Goal: Book appointment/travel/reservation

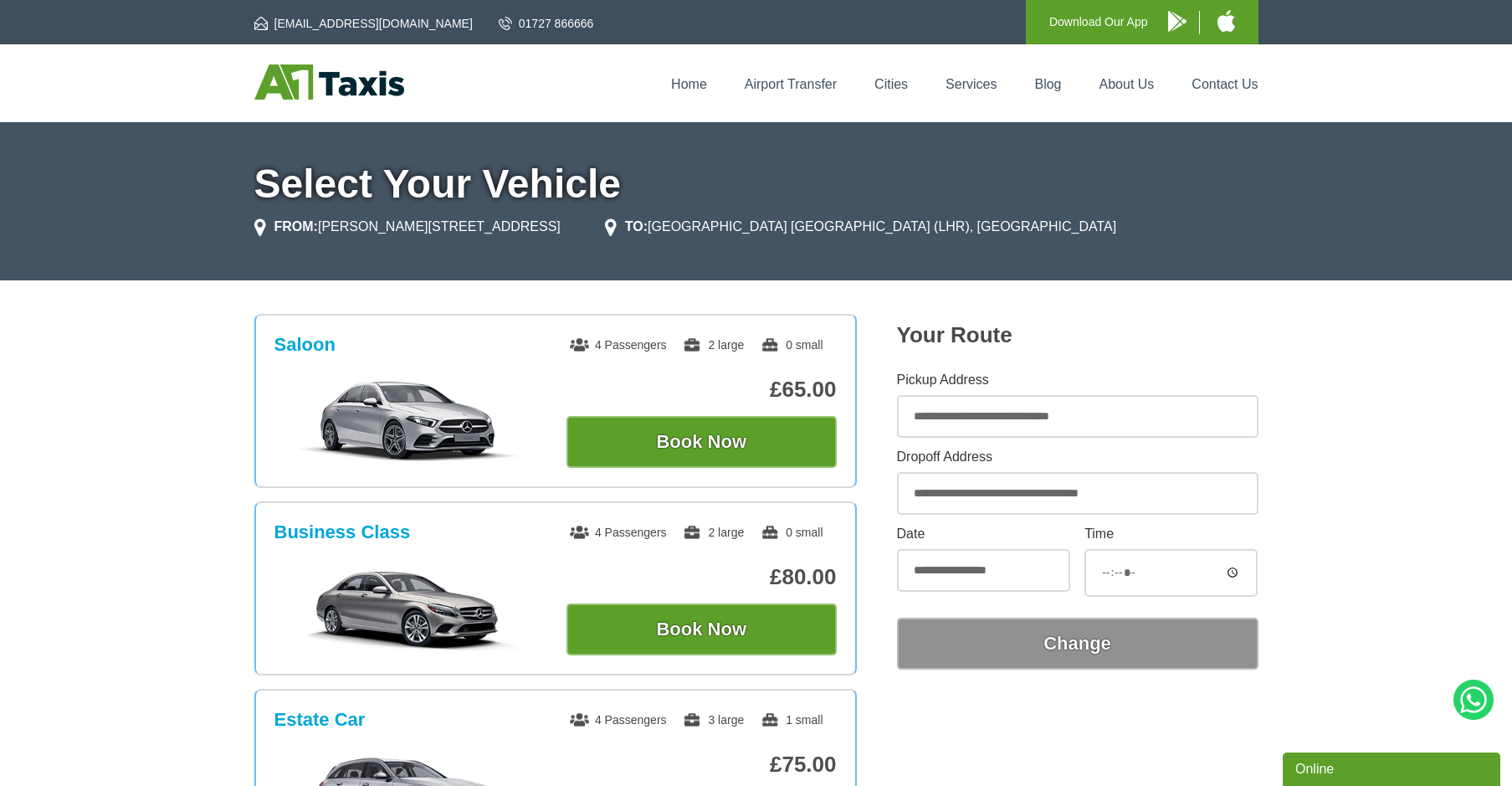
click at [1076, 497] on input "**********" at bounding box center [1078, 493] width 362 height 42
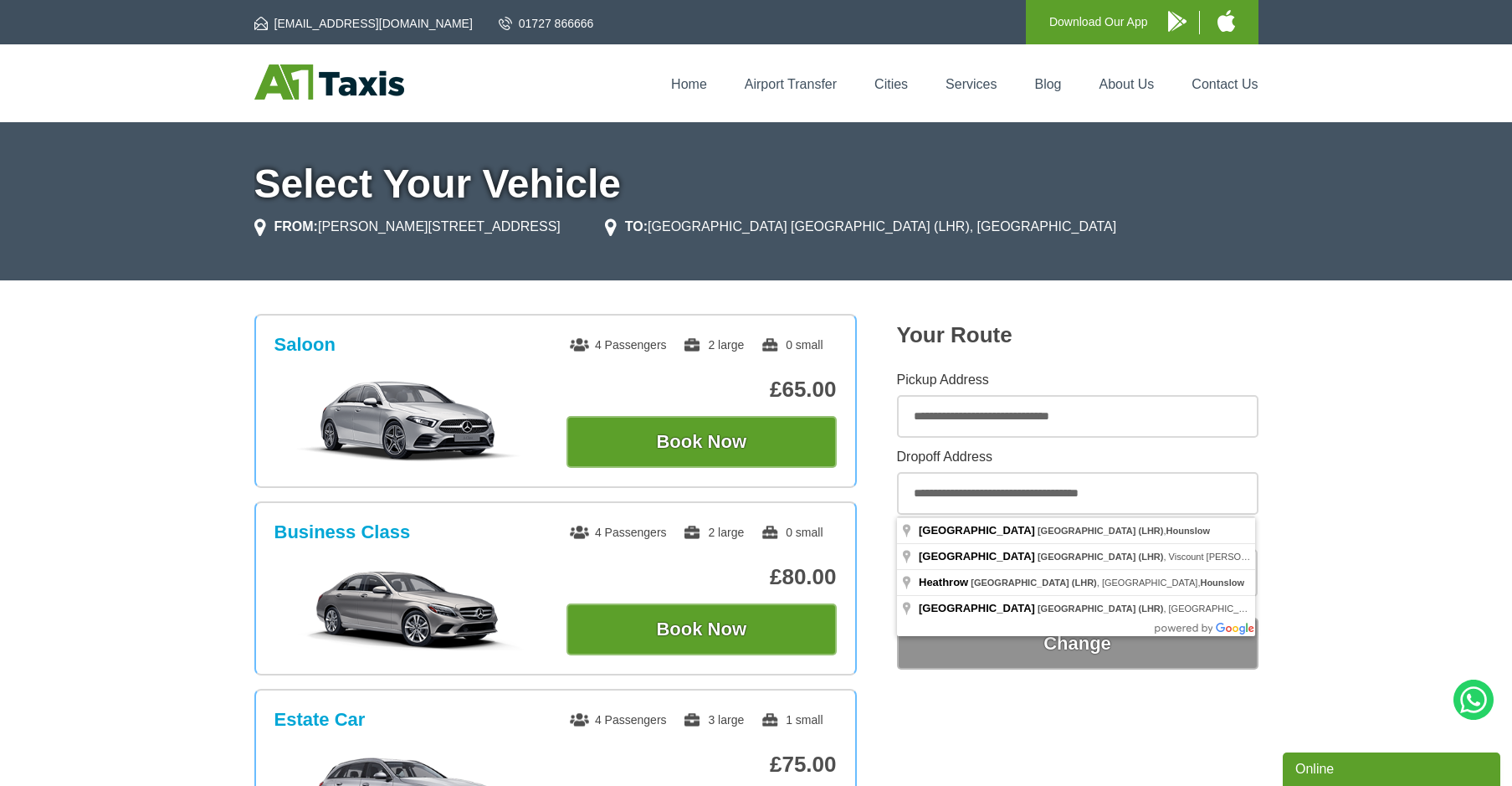
drag, startPoint x: 1144, startPoint y: 494, endPoint x: 891, endPoint y: 494, distance: 253.0
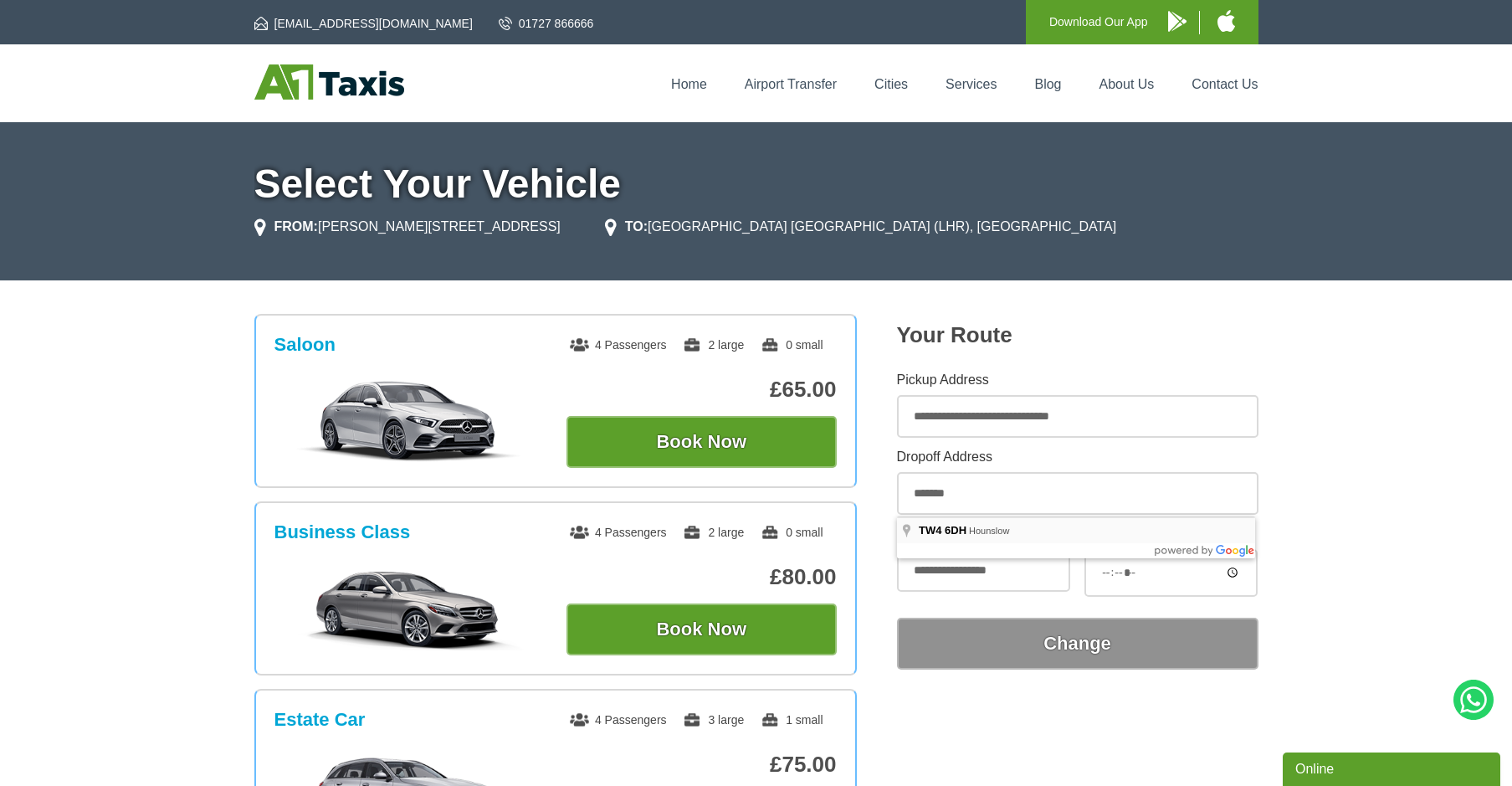
type input "**********"
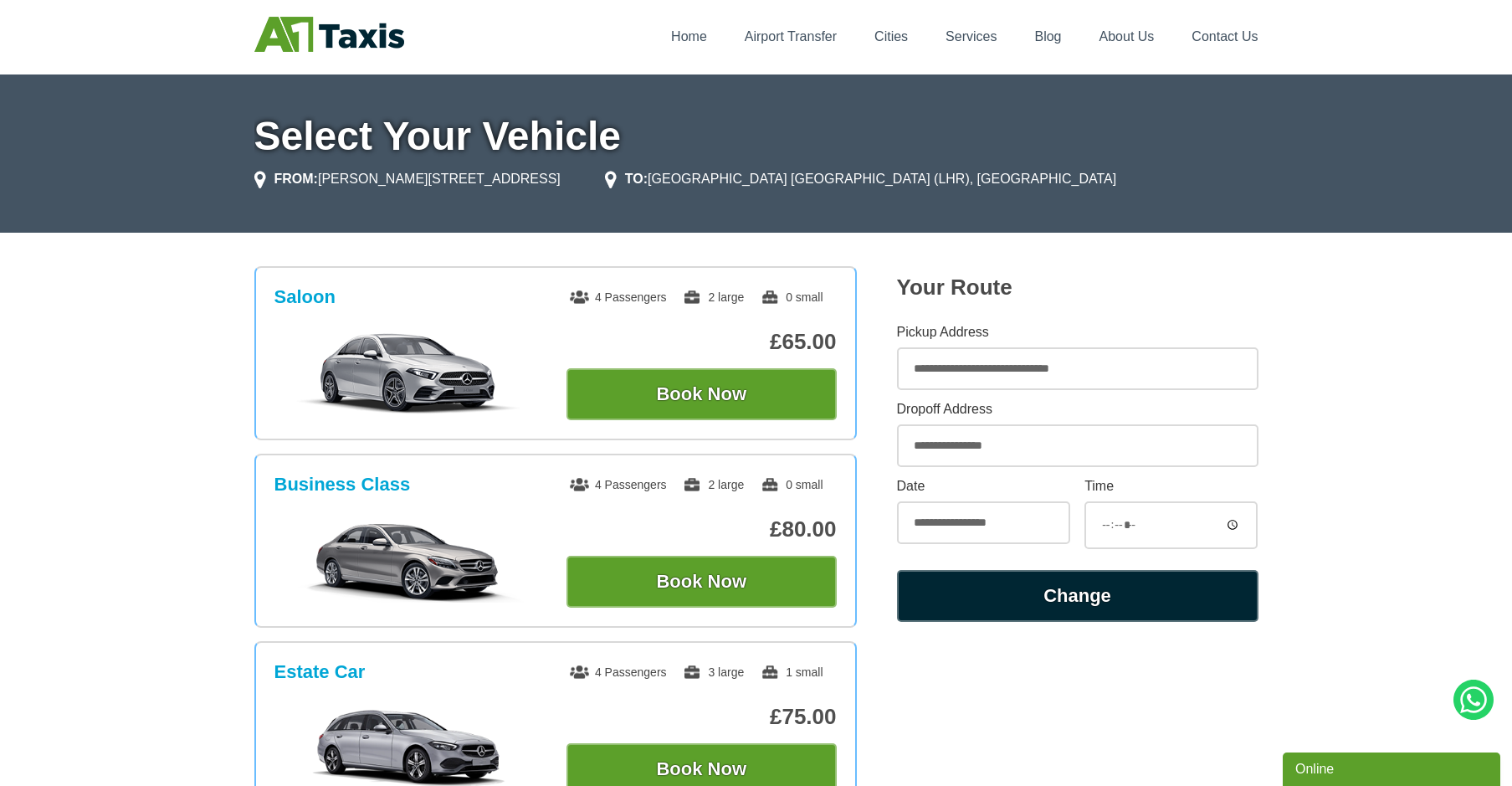
click at [1145, 590] on button "Change" at bounding box center [1078, 595] width 362 height 52
